Goal: Learn about a topic: Learn about a topic

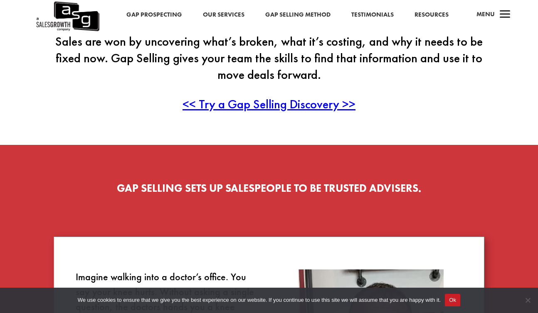
scroll to position [234, 0]
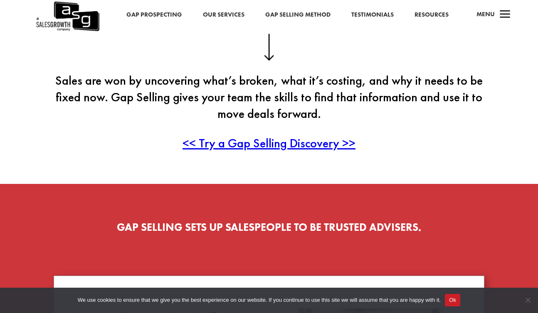
click at [263, 140] on span "<< Try a Gap Selling Discovery >>" at bounding box center [268, 143] width 173 height 16
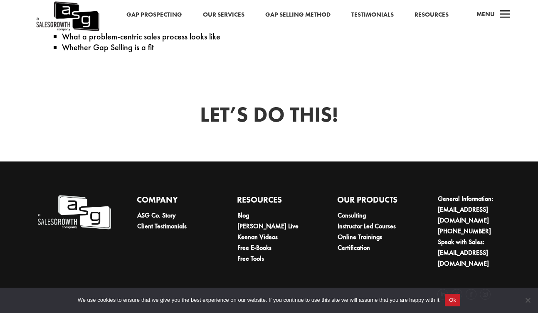
scroll to position [464, 0]
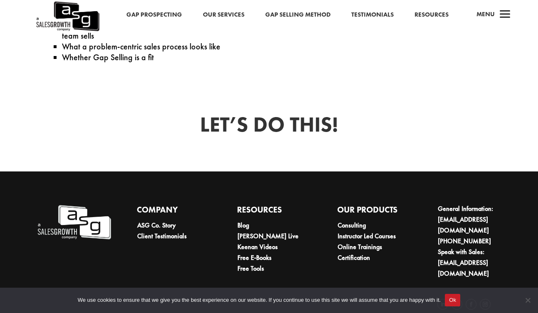
click at [300, 17] on link "Gap Selling Method" at bounding box center [297, 15] width 65 height 11
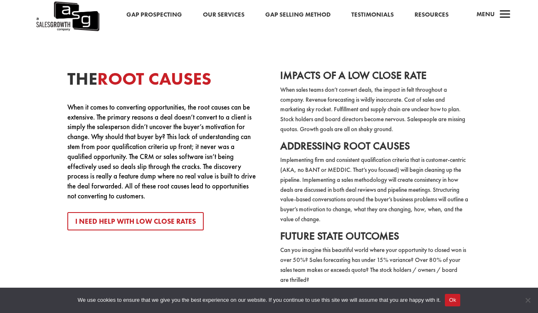
scroll to position [1592, 0]
